Goal: Task Accomplishment & Management: Manage account settings

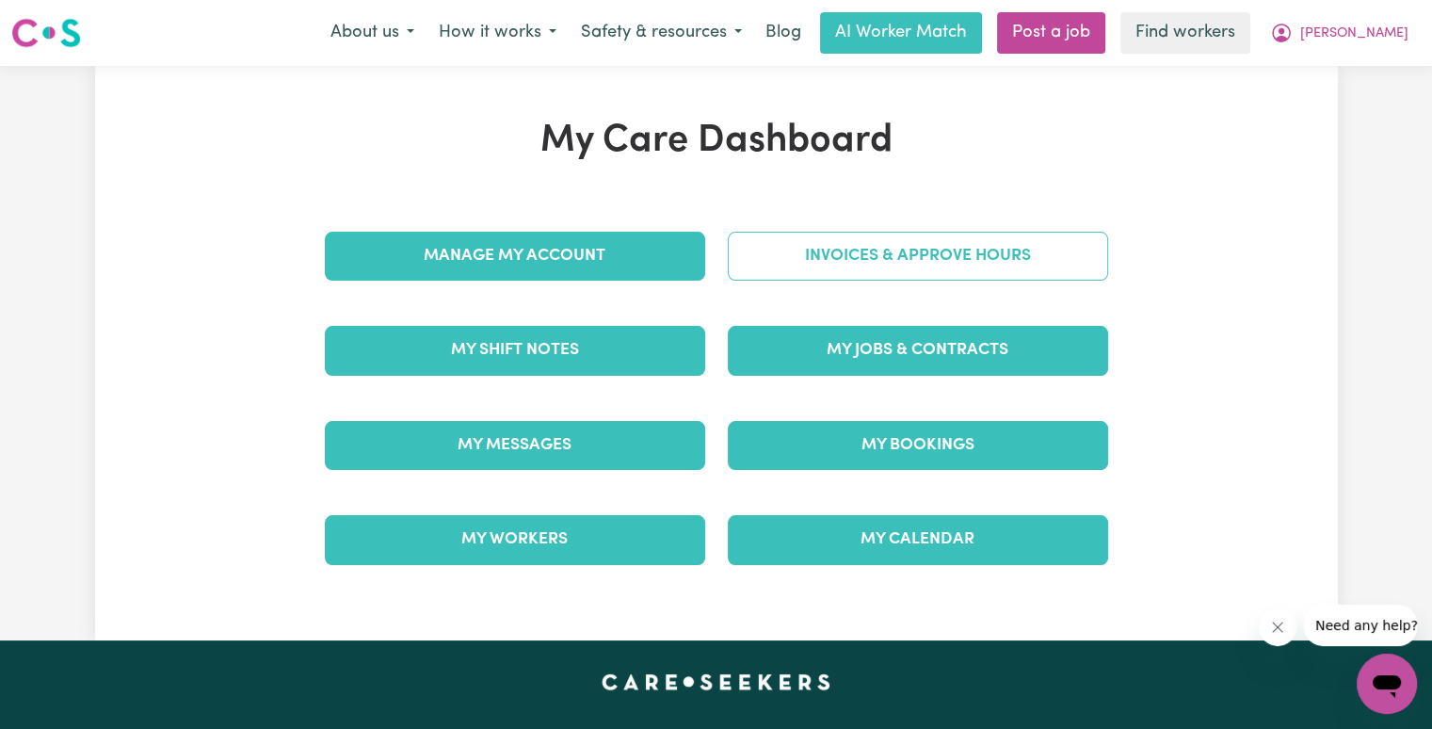
click at [913, 236] on link "Invoices & Approve Hours" at bounding box center [918, 256] width 380 height 49
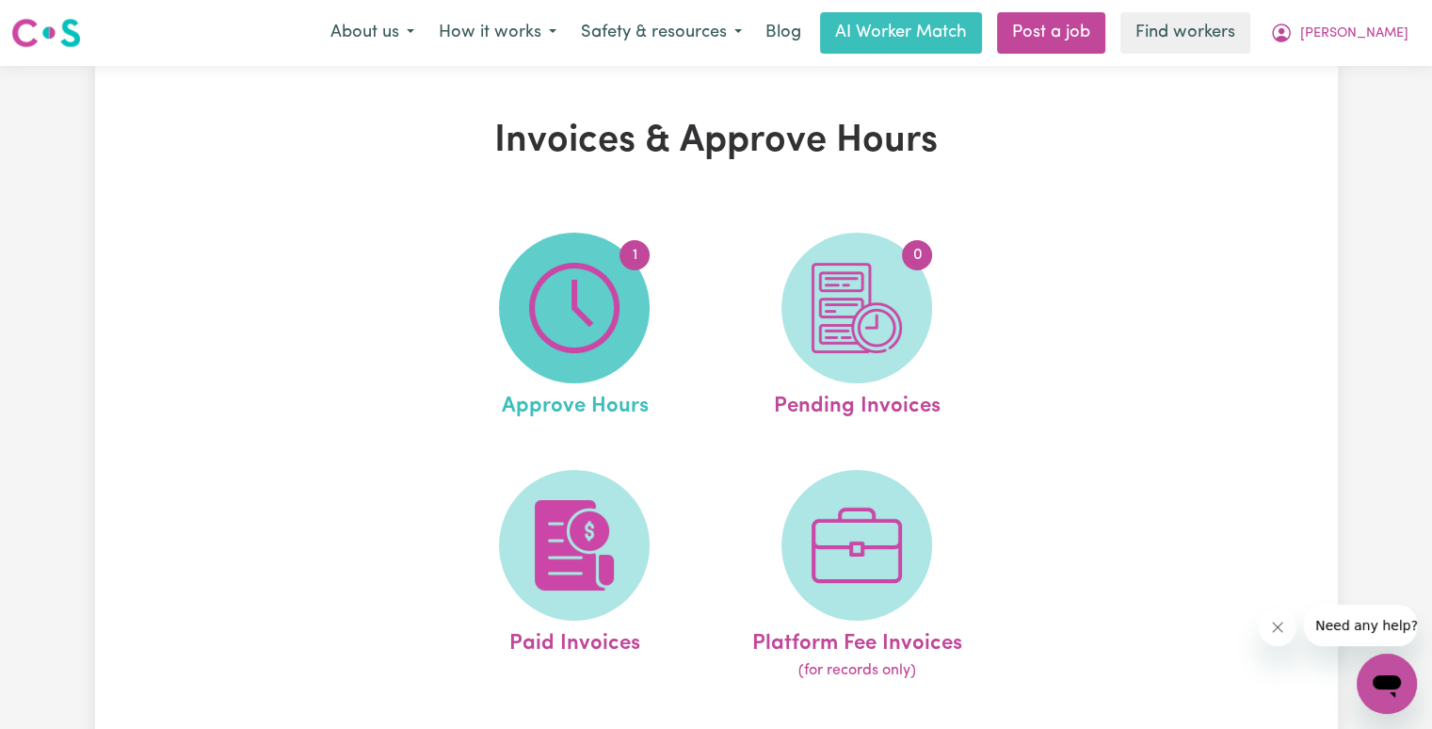
click at [614, 282] on img at bounding box center [574, 308] width 90 height 90
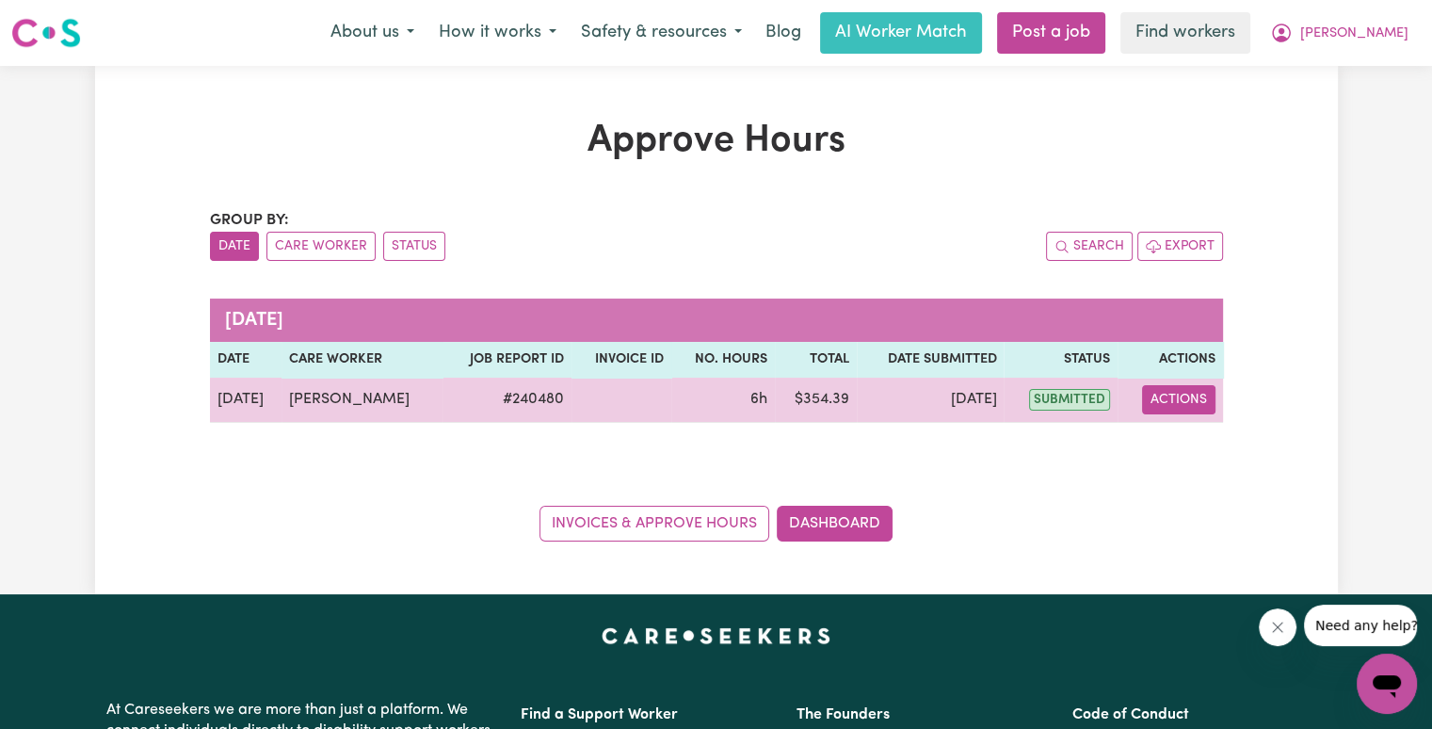
click at [1185, 408] on button "Actions" at bounding box center [1178, 399] width 73 height 29
click at [1200, 434] on link "View Job Report" at bounding box center [1224, 443] width 161 height 38
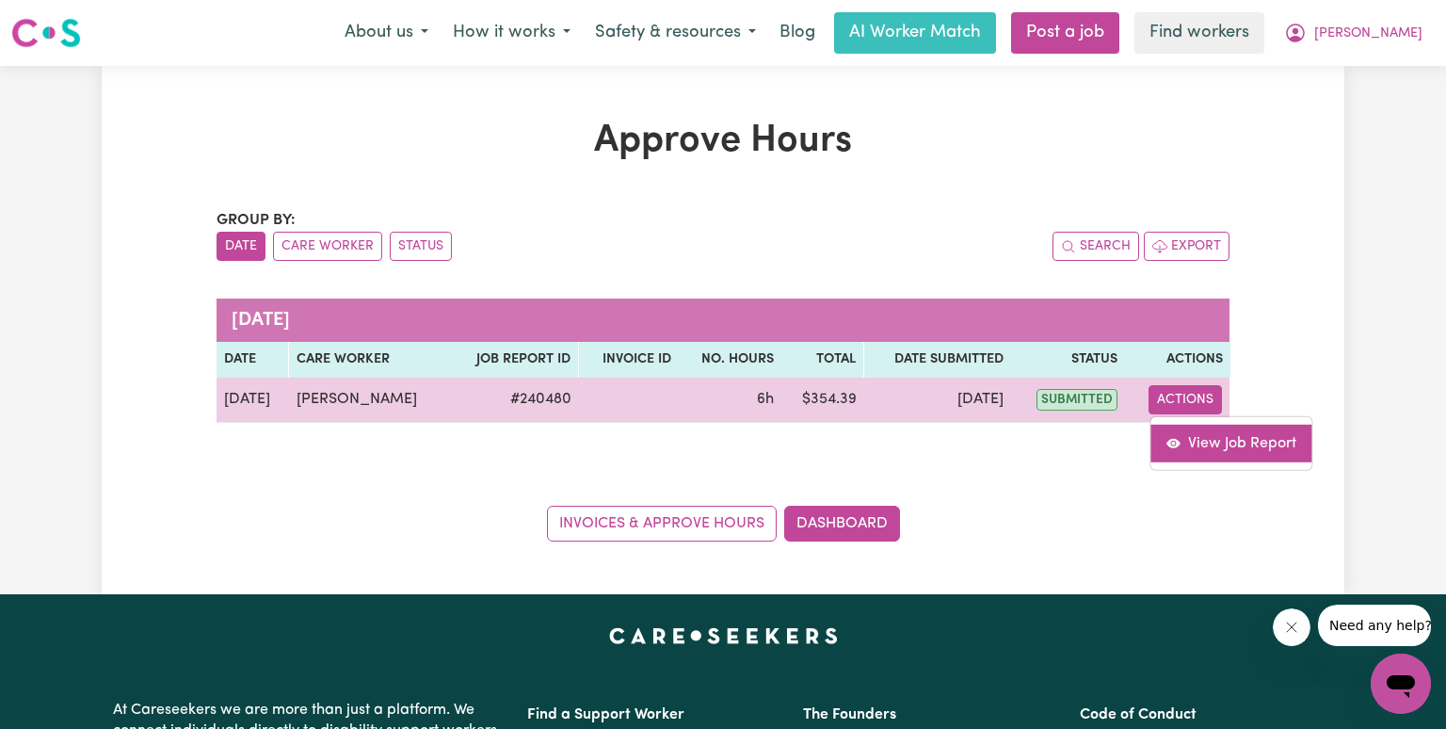
select select "pm"
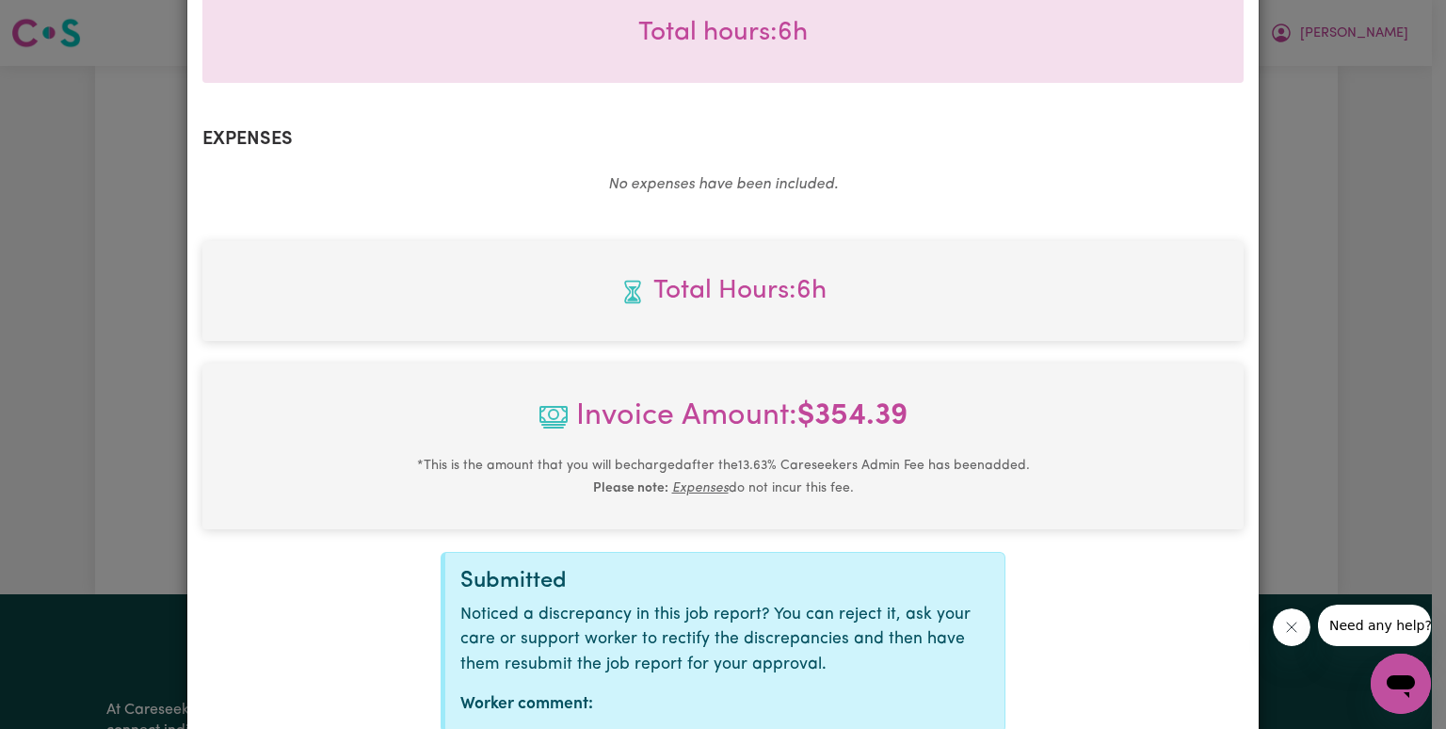
scroll to position [723, 0]
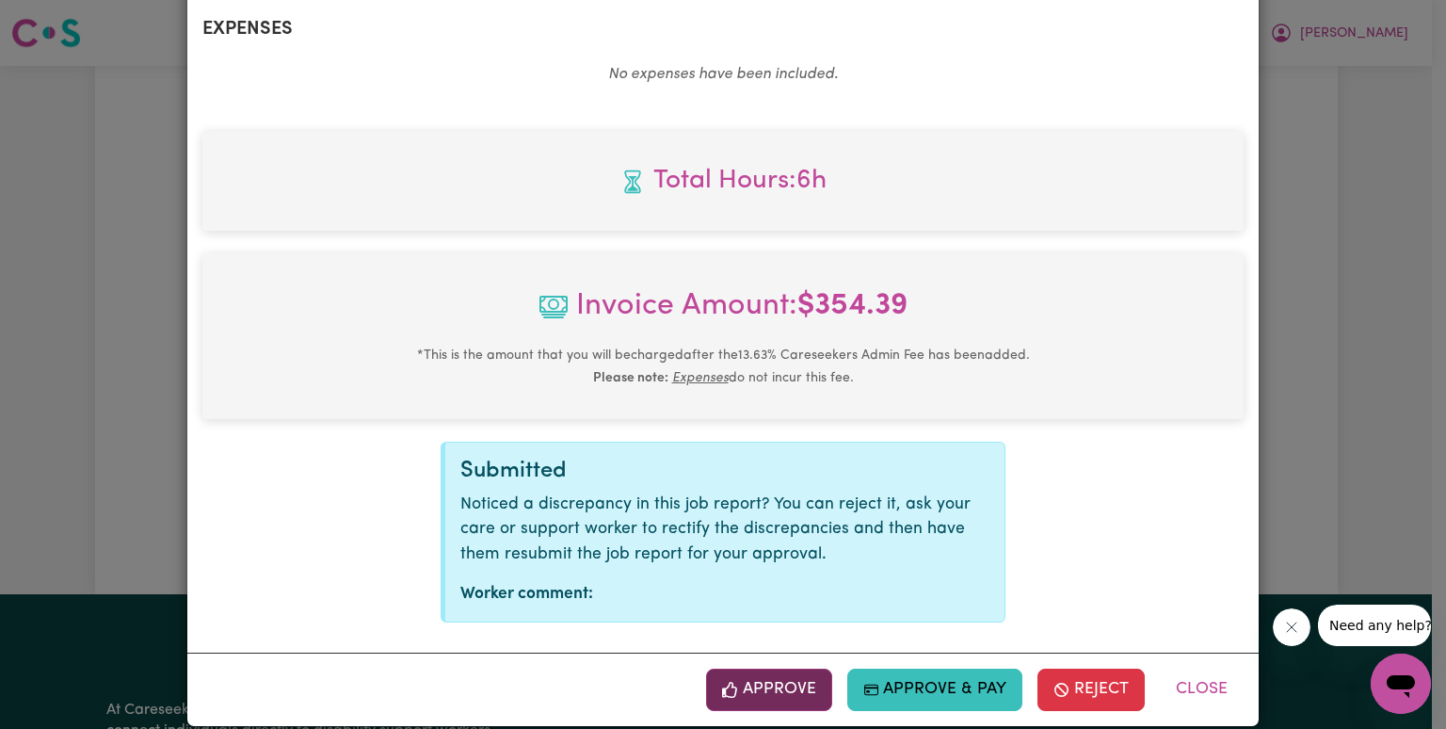
click at [716, 668] on button "Approve" at bounding box center [769, 688] width 126 height 41
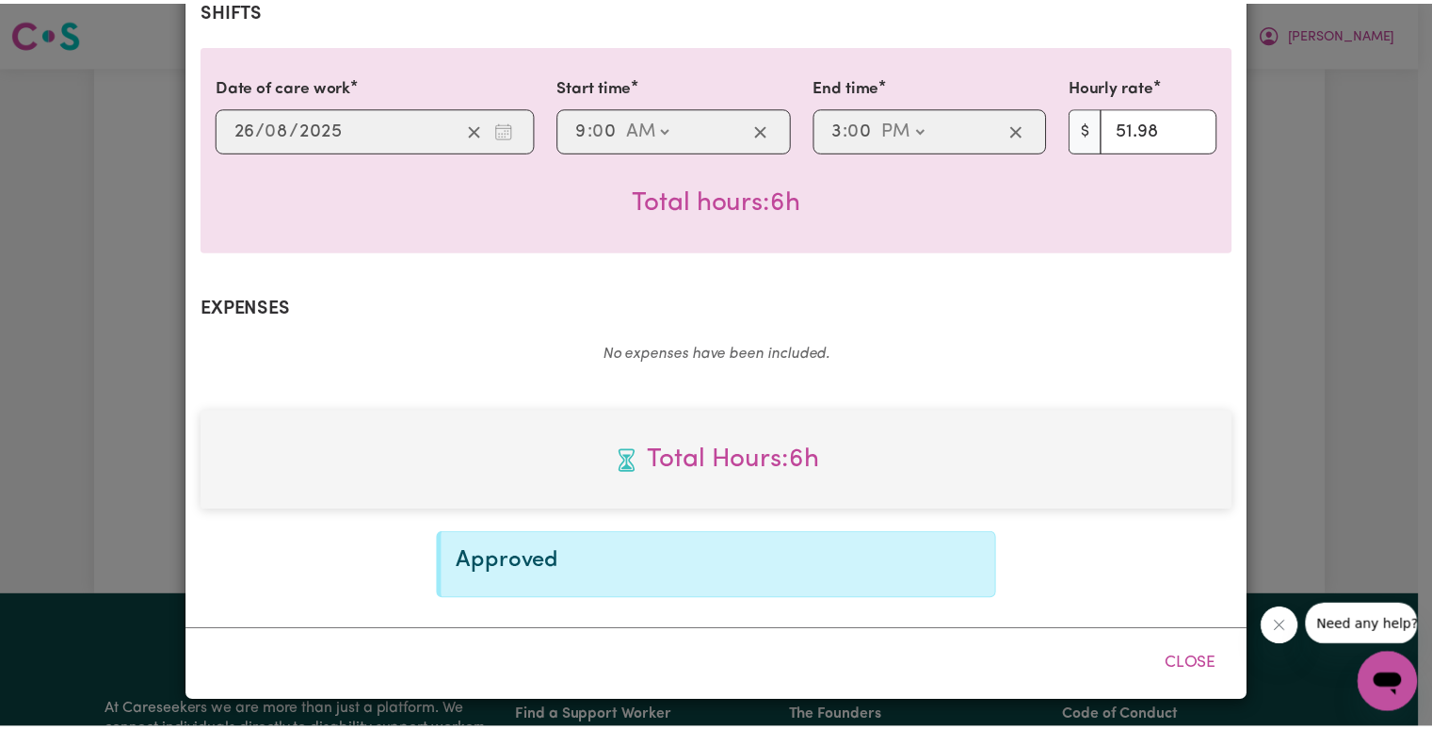
scroll to position [418, 0]
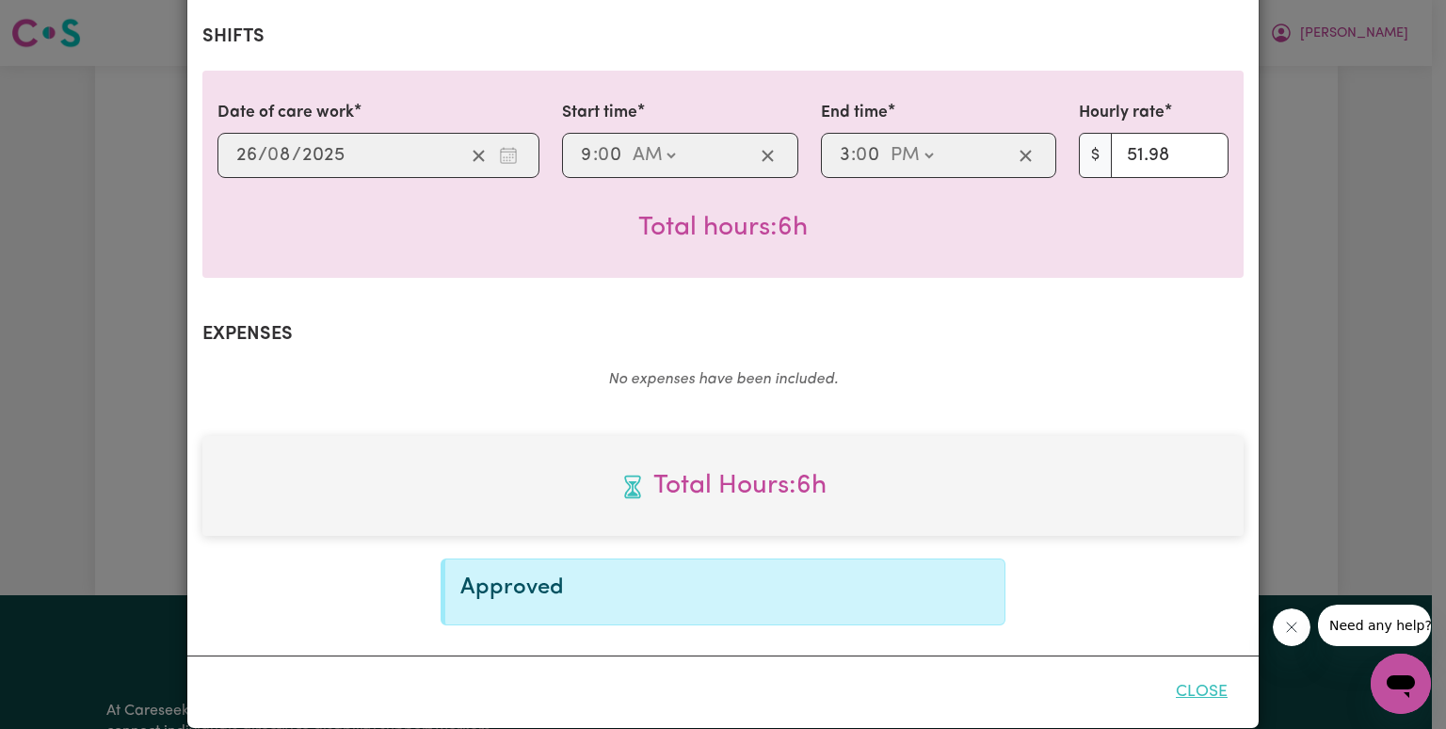
drag, startPoint x: 1199, startPoint y: 675, endPoint x: 1135, endPoint y: 636, distance: 74.8
click at [1198, 675] on button "Close" at bounding box center [1202, 691] width 84 height 41
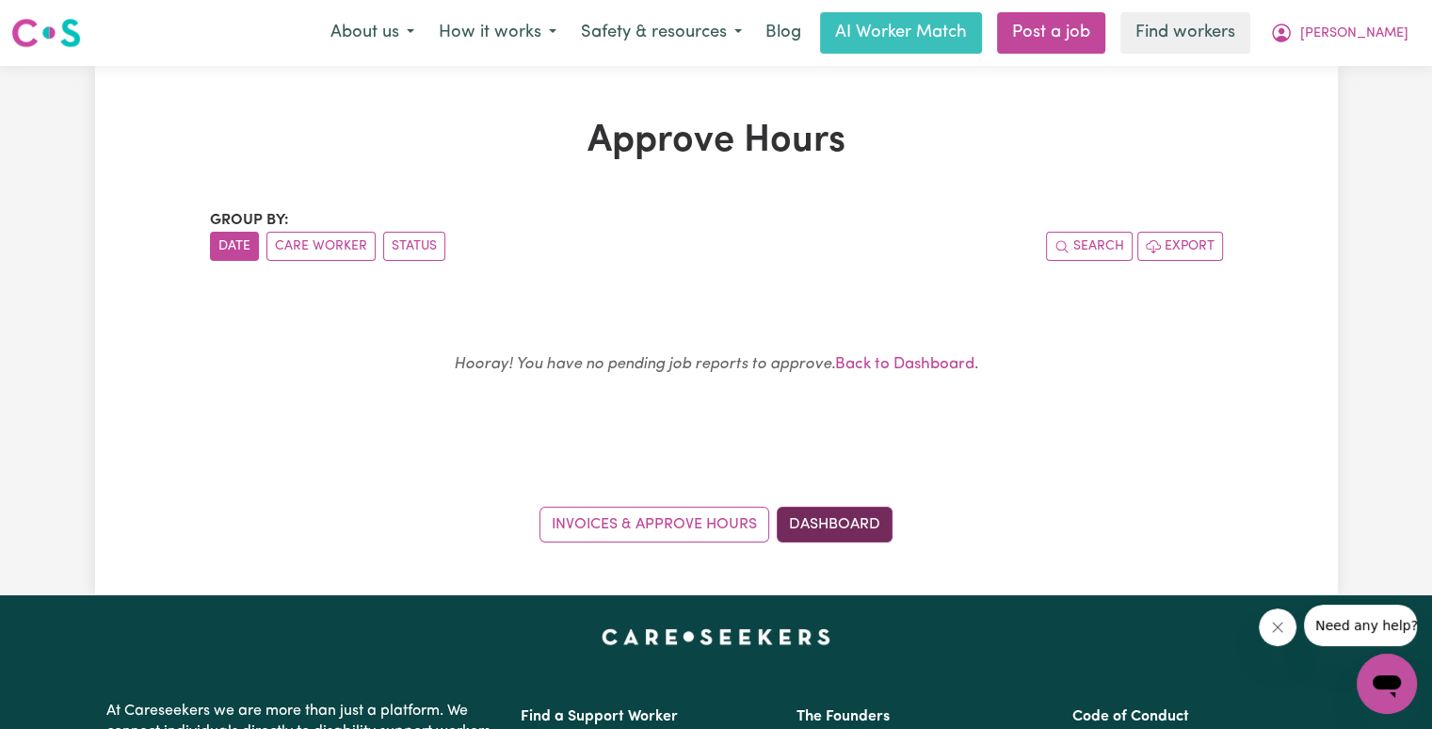
click at [849, 524] on link "Dashboard" at bounding box center [835, 525] width 116 height 36
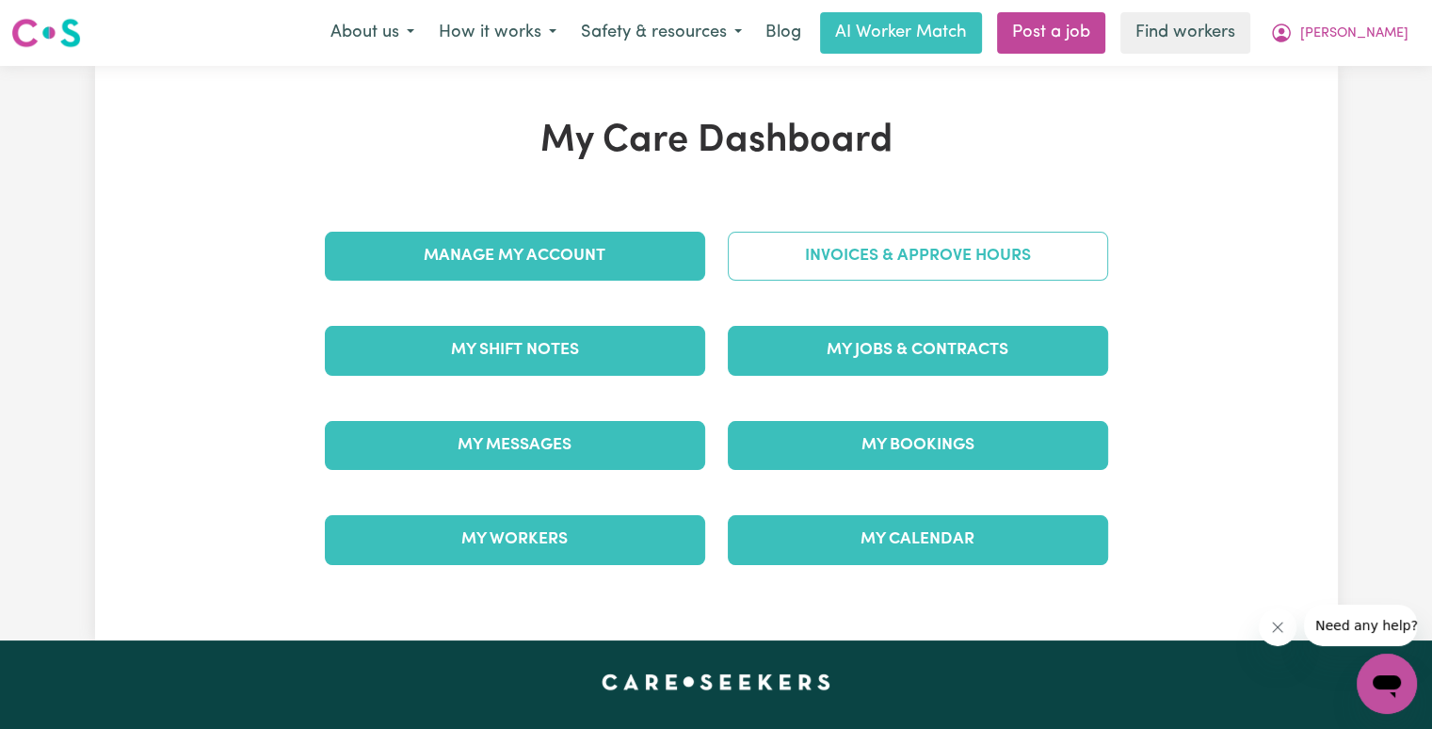
click at [842, 248] on link "Invoices & Approve Hours" at bounding box center [918, 256] width 380 height 49
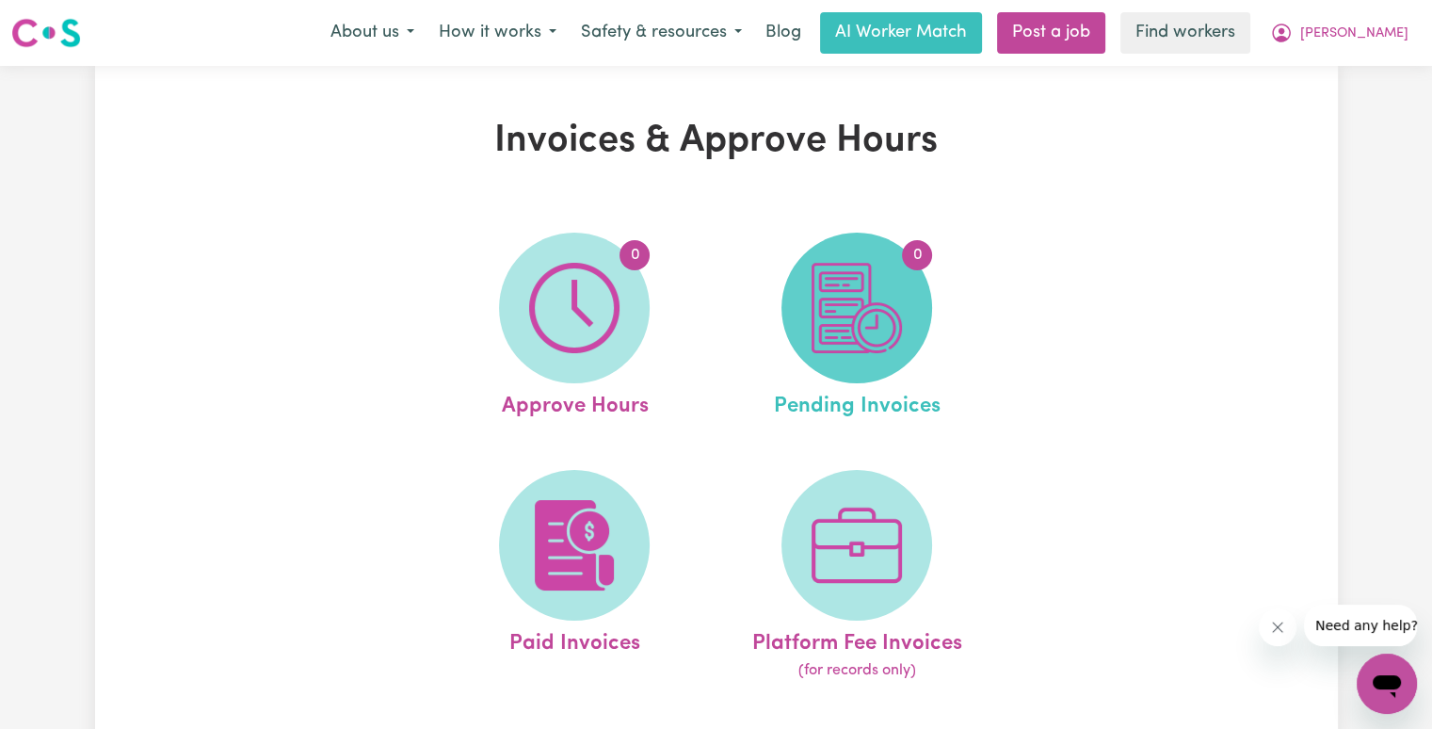
click at [844, 317] on img at bounding box center [857, 308] width 90 height 90
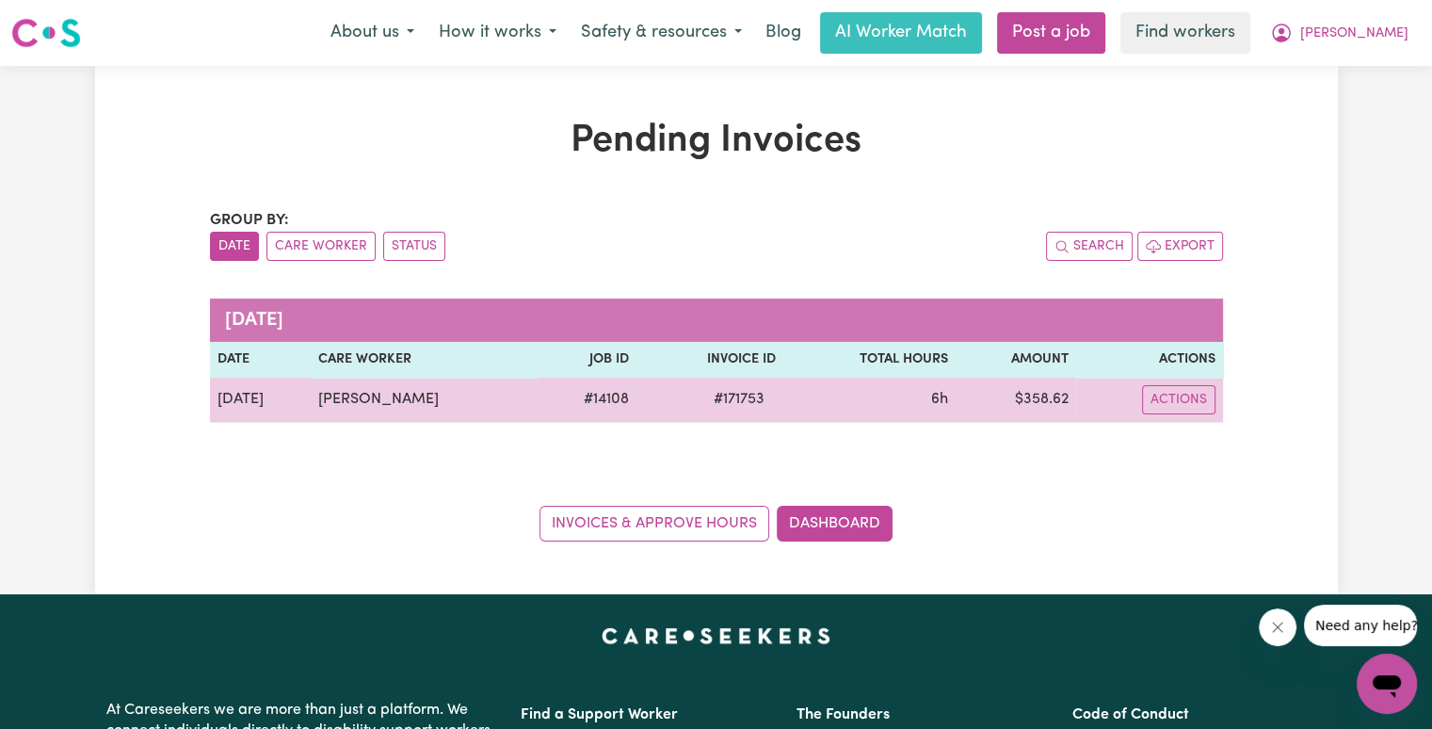
click at [733, 401] on span "# 171753" at bounding box center [738, 399] width 73 height 23
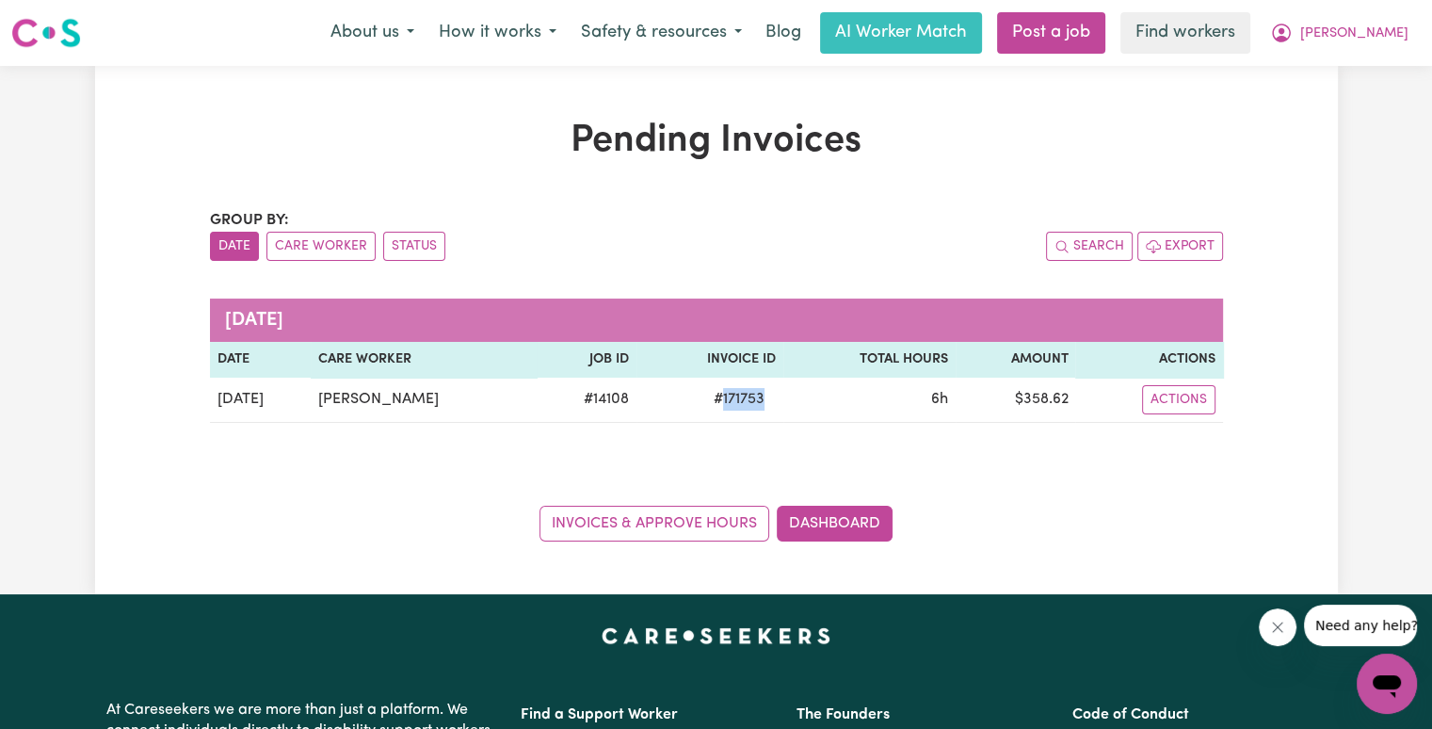
copy span "171753"
click at [1373, 42] on button "[PERSON_NAME]" at bounding box center [1339, 33] width 163 height 40
click at [1357, 105] on link "Logout" at bounding box center [1345, 108] width 149 height 36
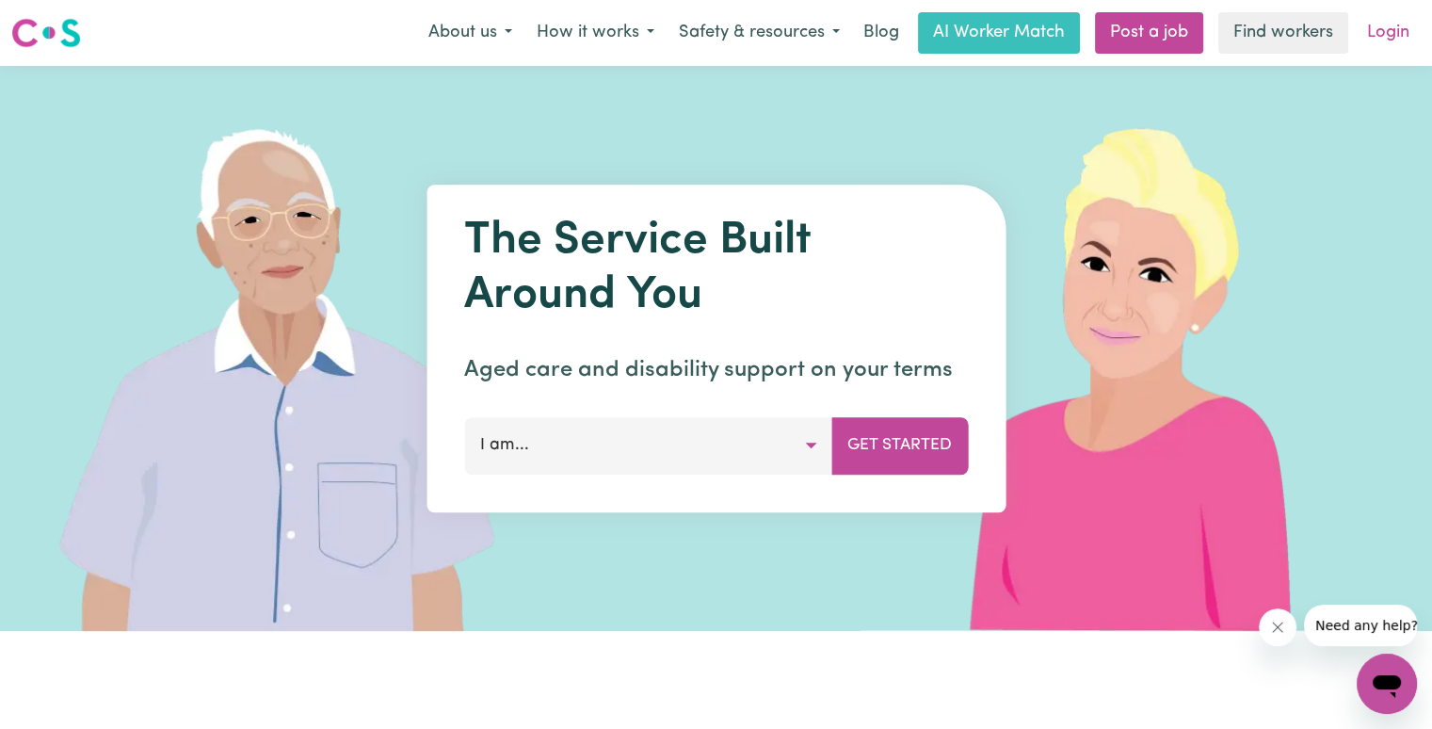
click at [1386, 31] on link "Login" at bounding box center [1388, 32] width 65 height 41
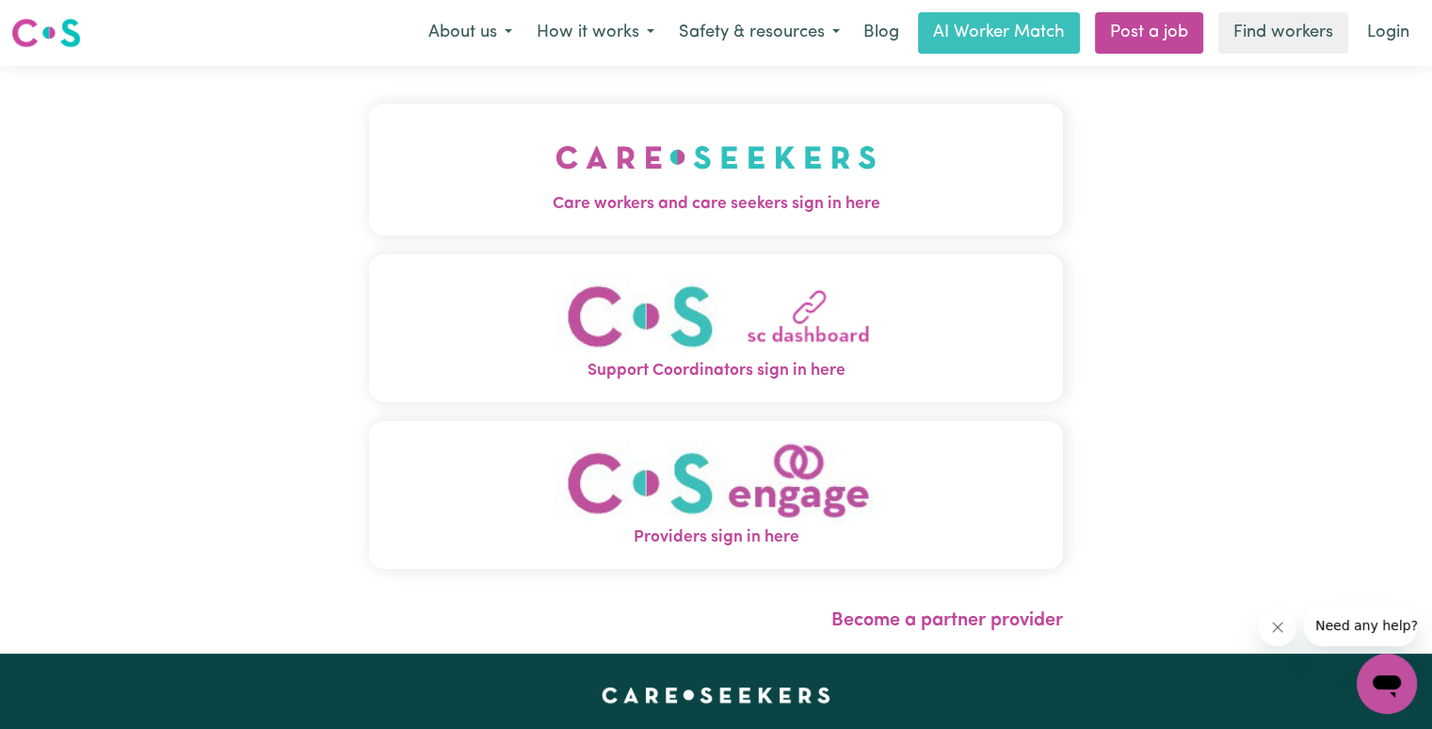
click at [556, 129] on img "Care workers and care seekers sign in here" at bounding box center [716, 157] width 321 height 70
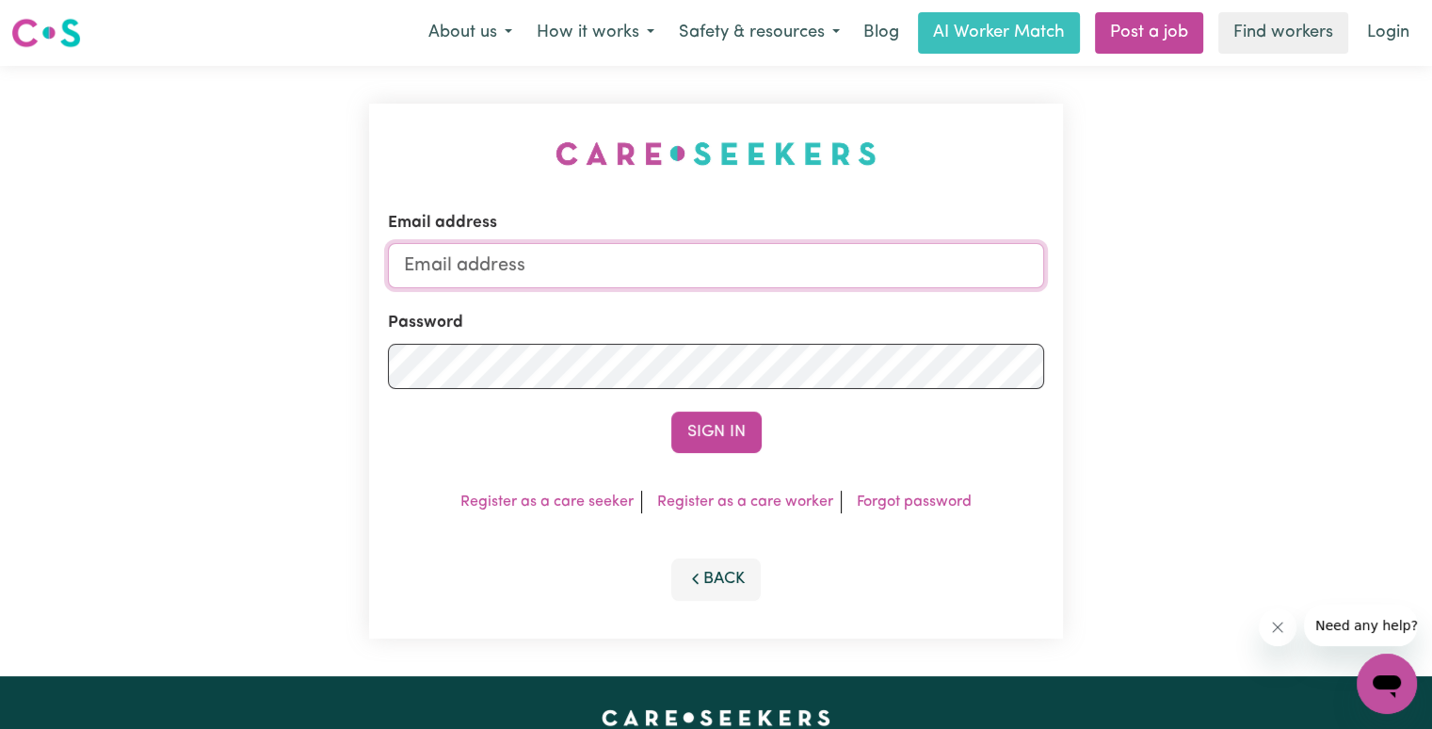
click at [549, 262] on input "Email address" at bounding box center [716, 265] width 656 height 45
drag, startPoint x: 501, startPoint y: 268, endPoint x: 1189, endPoint y: 326, distance: 690.7
click at [1237, 310] on div "Email address [EMAIL_ADDRESS][DOMAIN_NAME] Password Sign In Register as a care …" at bounding box center [716, 371] width 1432 height 610
paste input "paulinethomasABF"
type input "[EMAIL_ADDRESS][DOMAIN_NAME]"
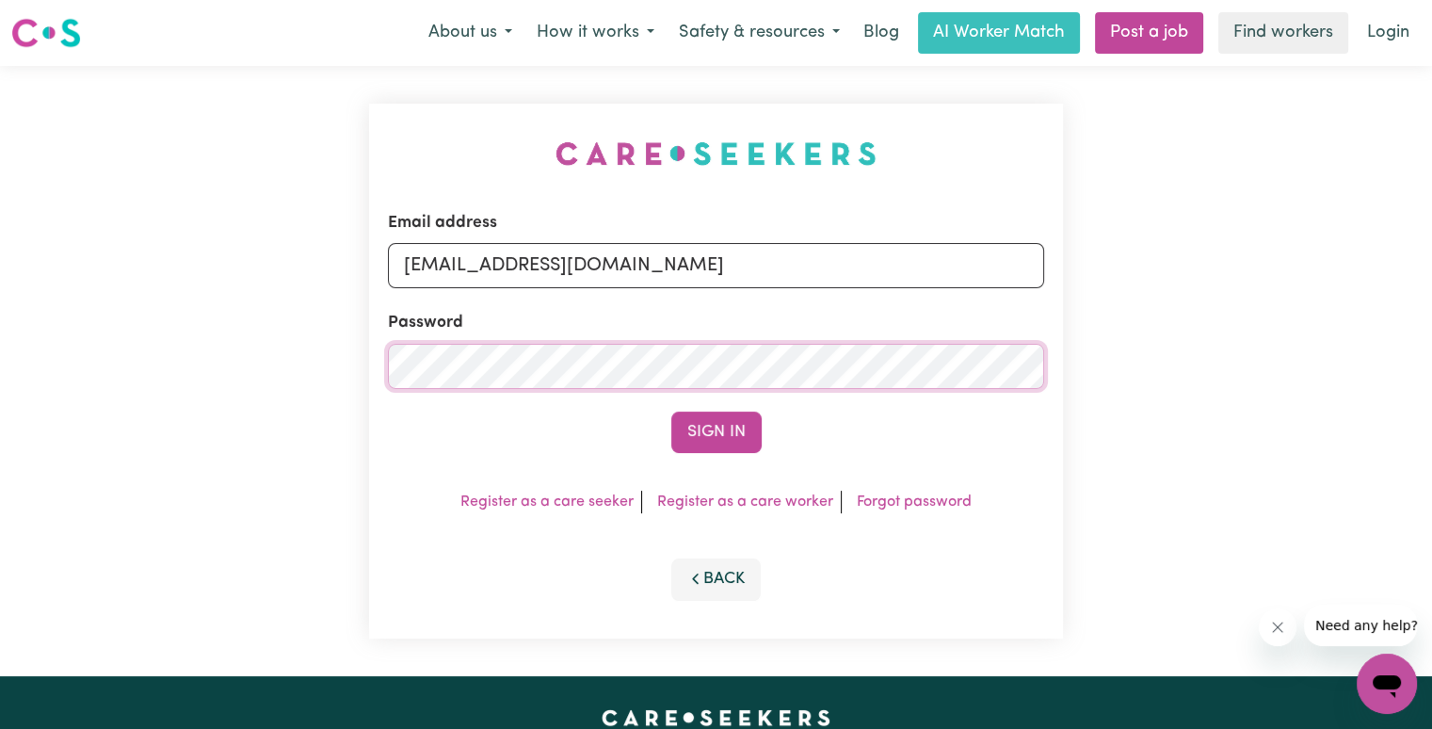
click at [671, 411] on button "Sign In" at bounding box center [716, 431] width 90 height 41
